Goal: Task Accomplishment & Management: Manage account settings

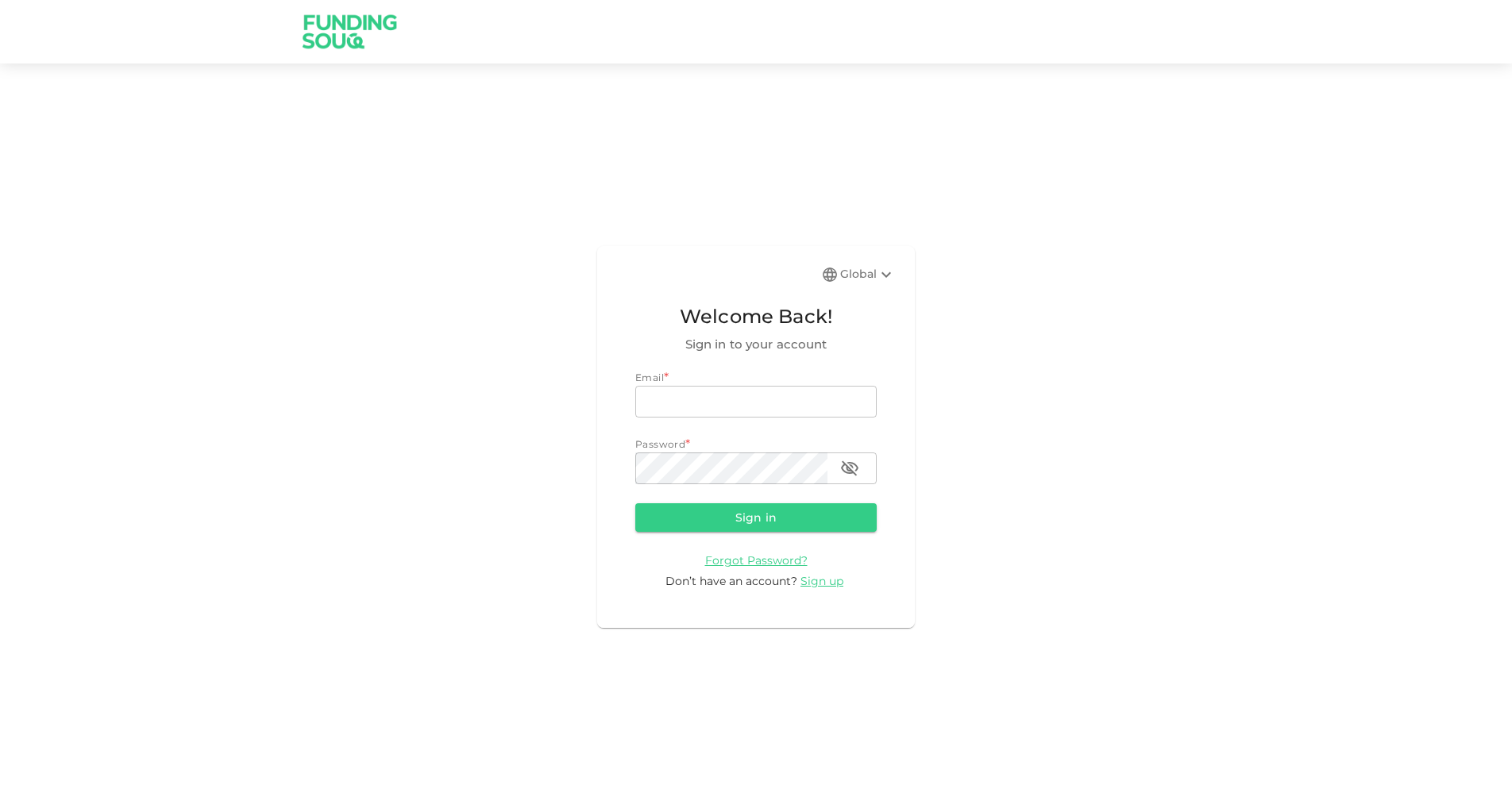
type input "[EMAIL_ADDRESS][DOMAIN_NAME]"
click at [697, 505] on button "Sign in" at bounding box center [756, 518] width 241 height 29
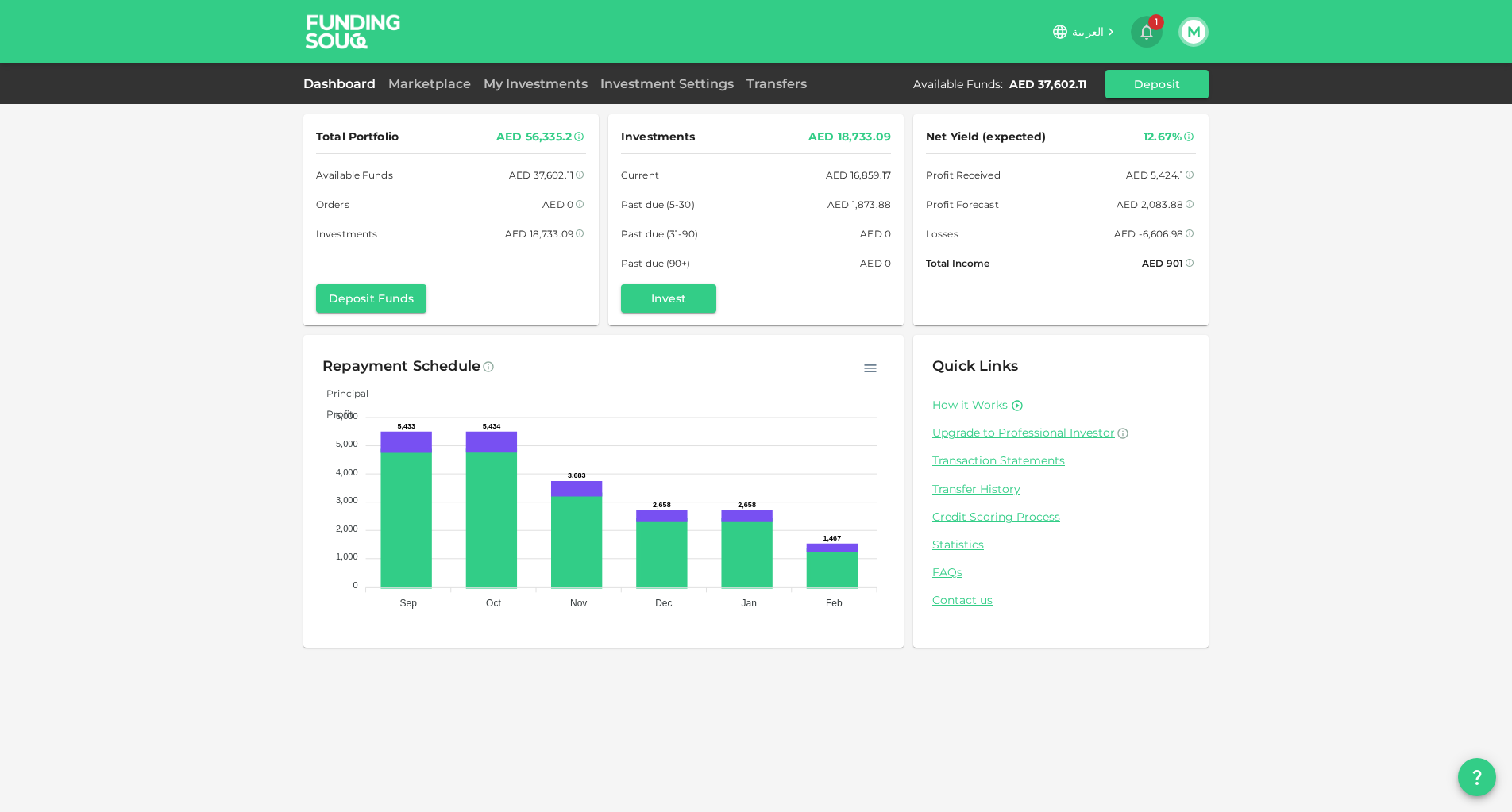
click at [1150, 35] on icon "button" at bounding box center [1146, 32] width 13 height 16
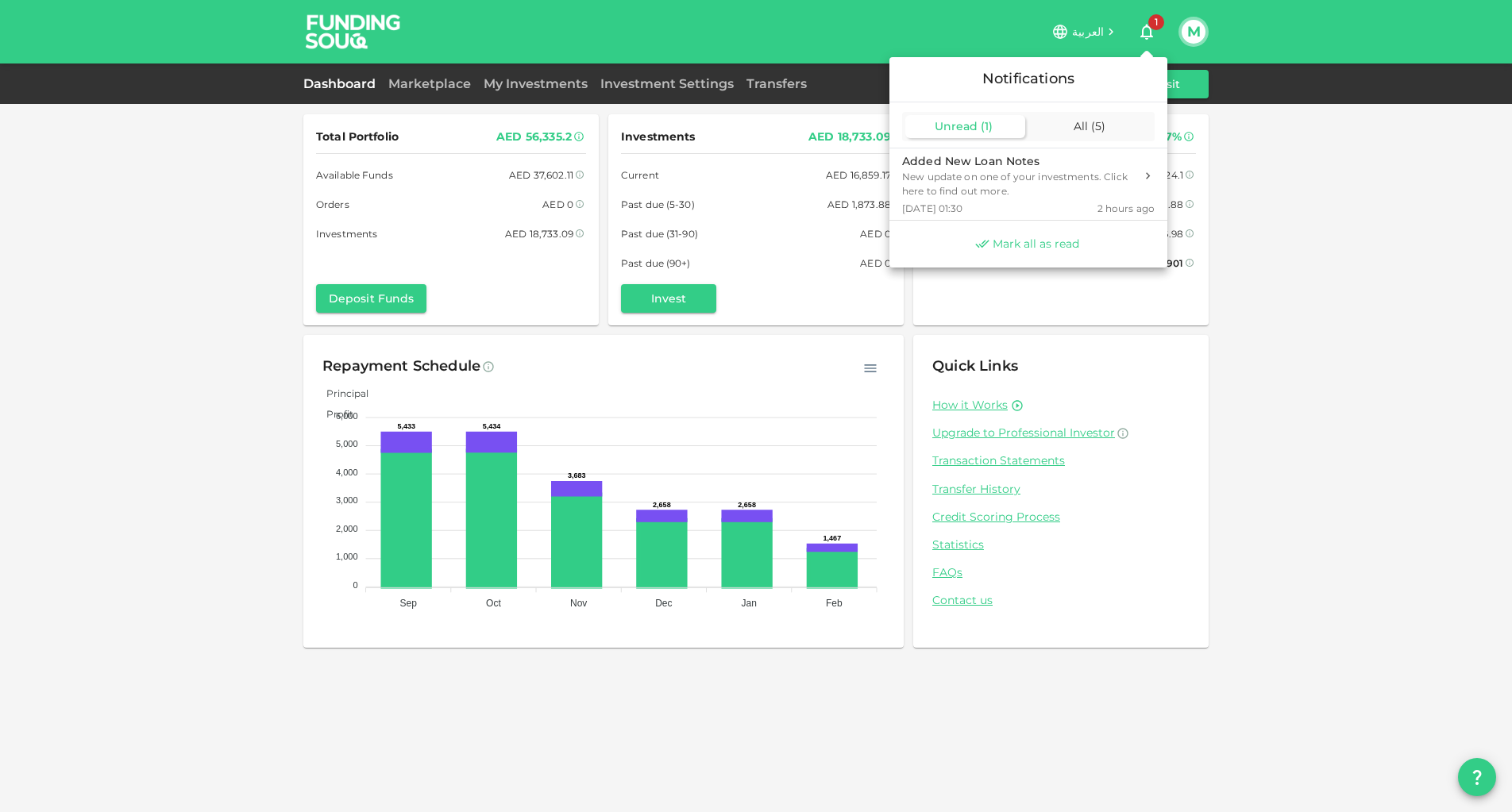
click at [1055, 240] on span "Mark all as read" at bounding box center [1036, 243] width 87 height 15
click at [591, 87] on div at bounding box center [756, 406] width 1512 height 812
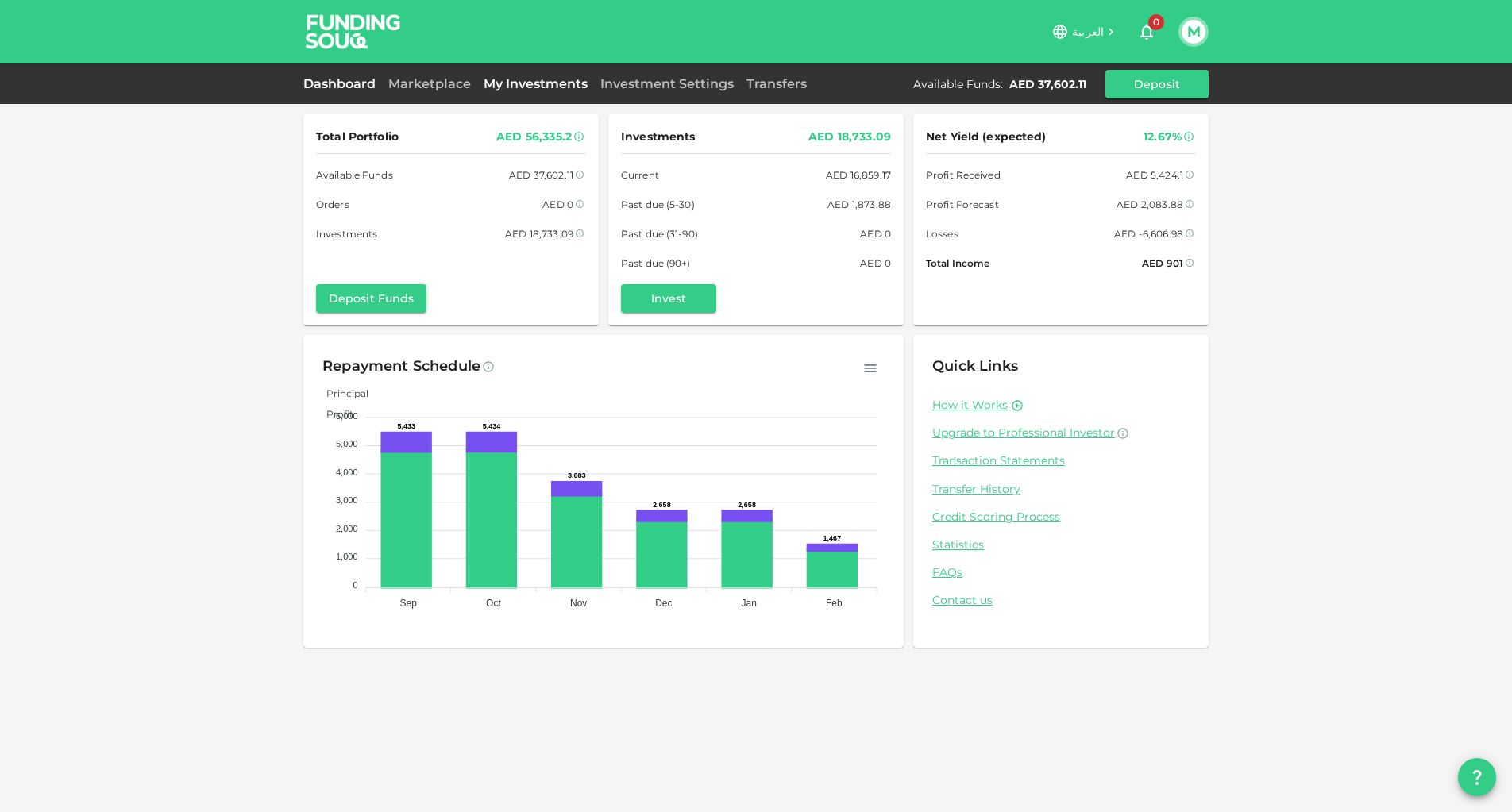
click at [565, 87] on link "My Investments" at bounding box center [535, 83] width 116 height 15
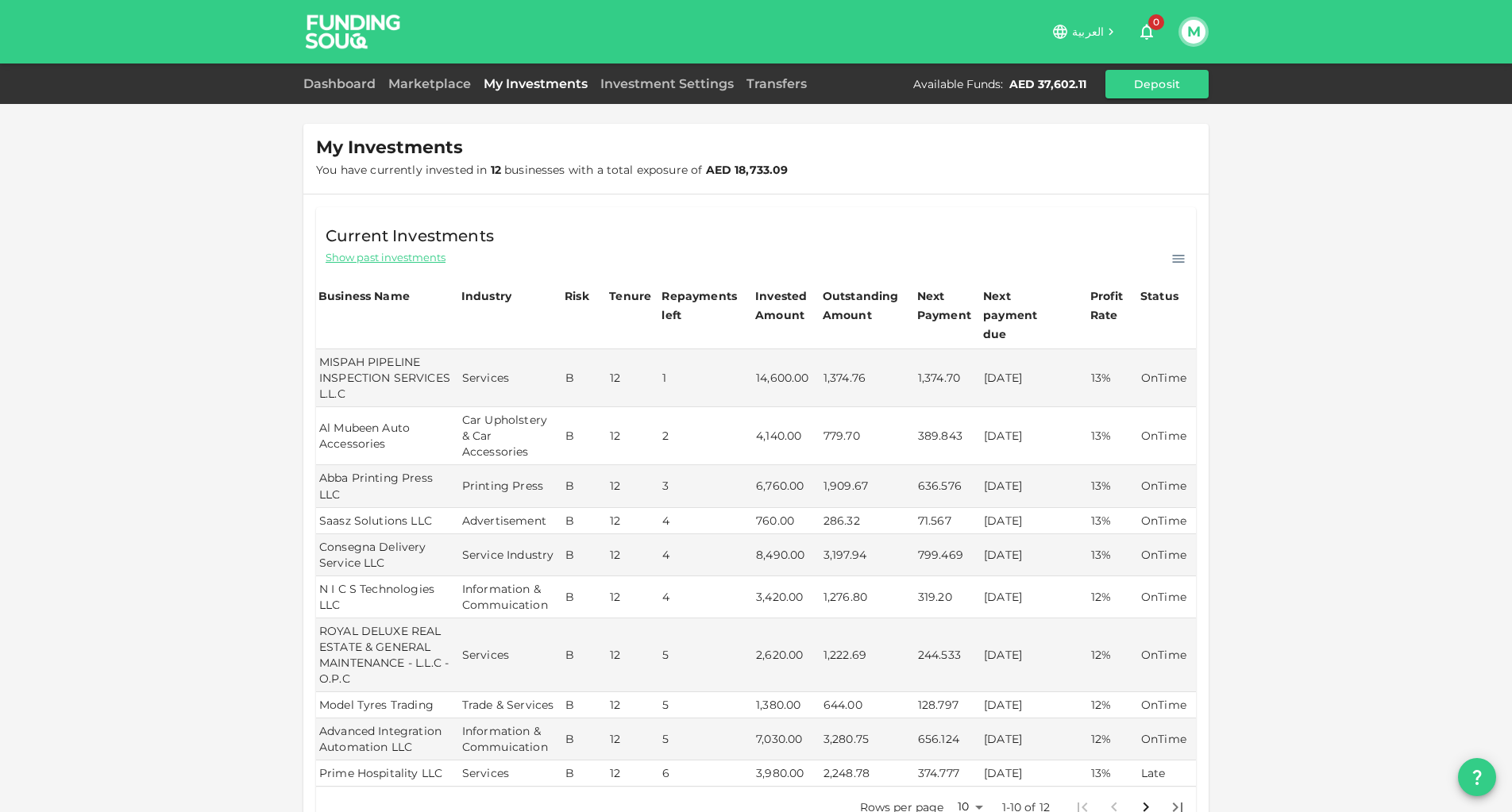
scroll to position [187, 0]
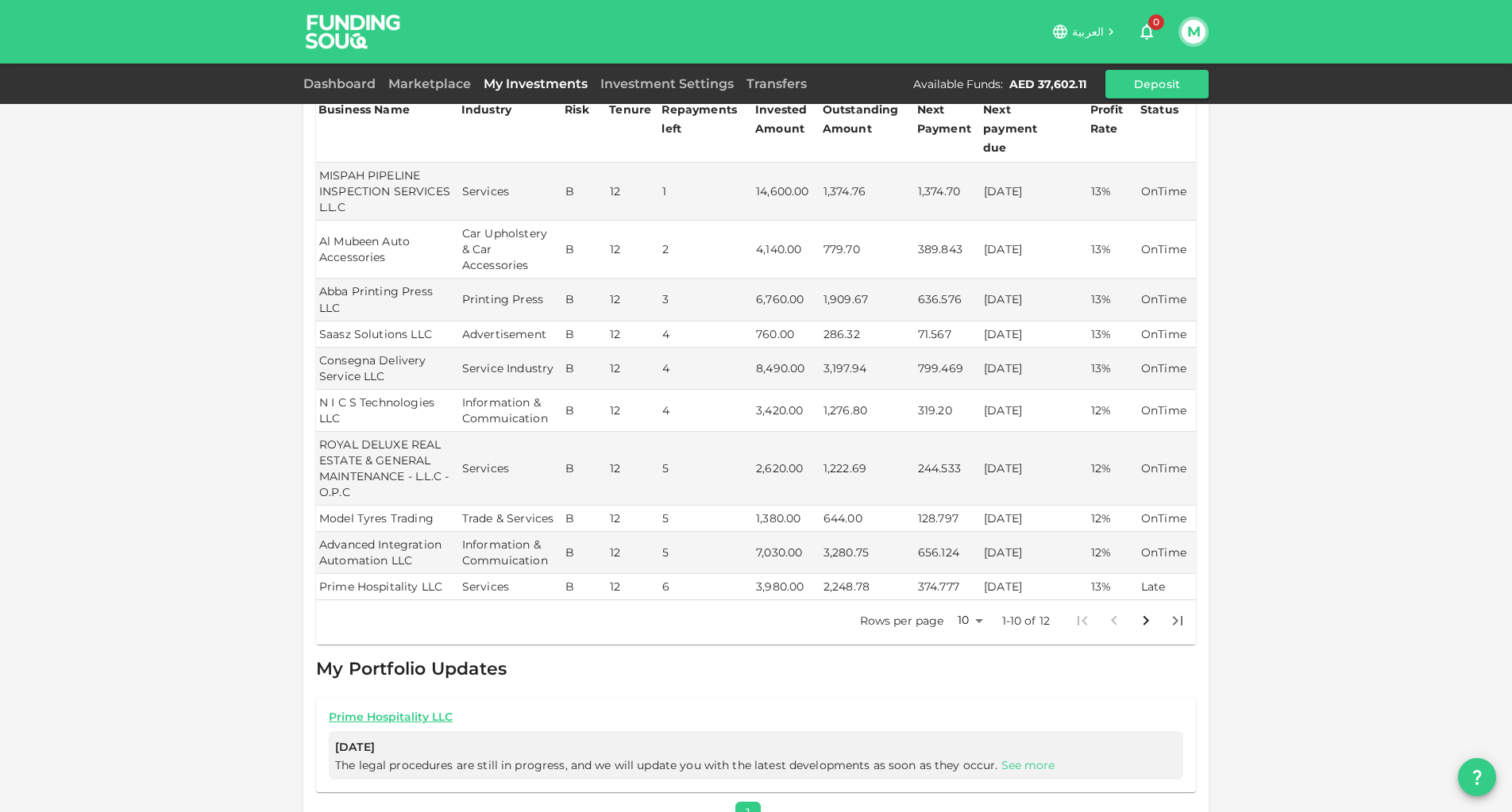
click at [1014, 758] on link "See more" at bounding box center [1028, 765] width 54 height 14
